Goal: Obtain resource: Obtain resource

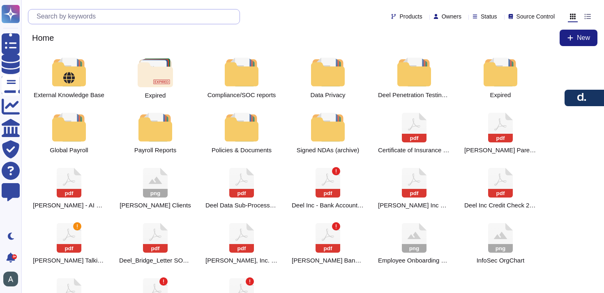
click at [122, 16] on input "text" at bounding box center [135, 16] width 207 height 14
click at [105, 13] on input "text" at bounding box center [135, 16] width 207 height 14
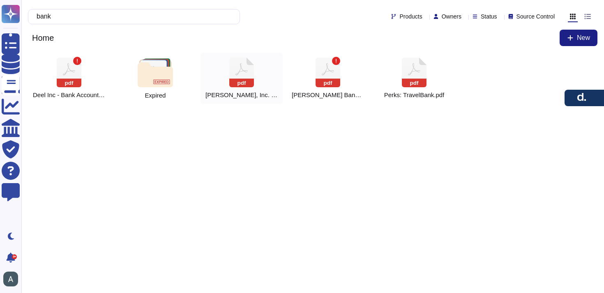
type input "bank"
click at [265, 95] on span "[PERSON_NAME], Inc. JPM Bank Details" at bounding box center [241, 94] width 72 height 7
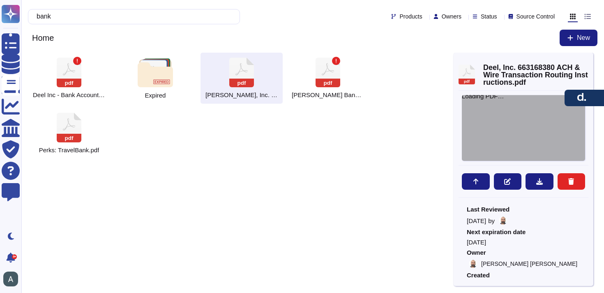
click at [509, 125] on div "Loading PDF…" at bounding box center [523, 128] width 123 height 66
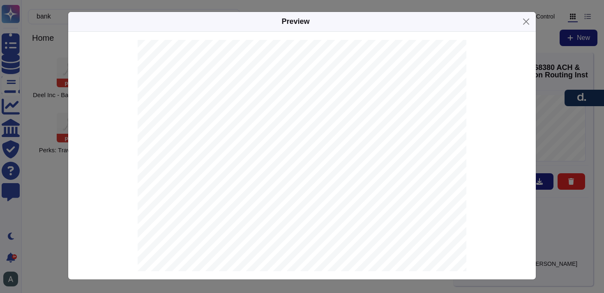
click at [290, 223] on span "JPMORGAN CHASE BANK, N.A." at bounding box center [308, 223] width 78 height 5
copy span "JPMORGAN"
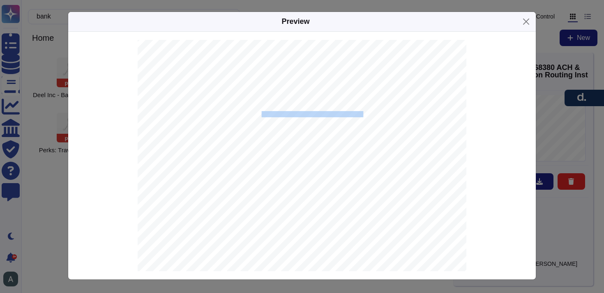
drag, startPoint x: 351, startPoint y: 113, endPoint x: 262, endPoint y: 114, distance: 89.2
click at [262, 114] on span "with JPMORGAN CHASE BANK, N.A. JPMorganChase [US_STATE][GEOGRAPHIC_DATA]." at bounding box center [279, 114] width 217 height 5
copy span "JPMorganChase [US_STATE][GEOGRAPHIC_DATA]."
click at [286, 183] on span "663168380" at bounding box center [282, 183] width 26 height 5
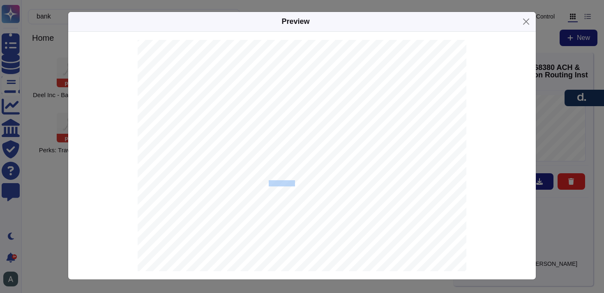
copy span "663168380"
click at [276, 199] on span "[SWIFT_CODE]" at bounding box center [287, 198] width 37 height 5
copy span "[SWIFT_CODE]"
click at [282, 205] on span "021000021" at bounding box center [282, 204] width 26 height 5
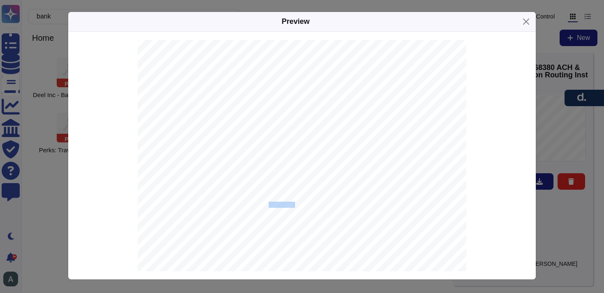
click at [282, 205] on span "021000021" at bounding box center [282, 204] width 26 height 5
copy span "021000021"
click at [526, 18] on button "Close" at bounding box center [526, 21] width 13 height 13
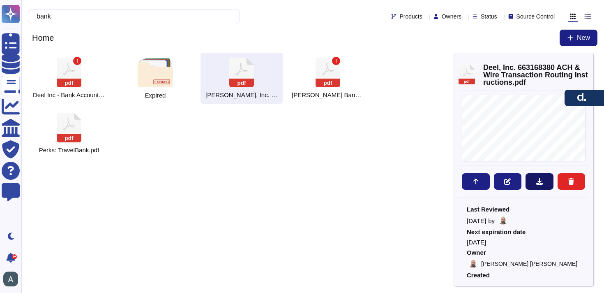
click at [541, 182] on icon at bounding box center [539, 181] width 7 height 7
